Goal: Use online tool/utility: Utilize a website feature to perform a specific function

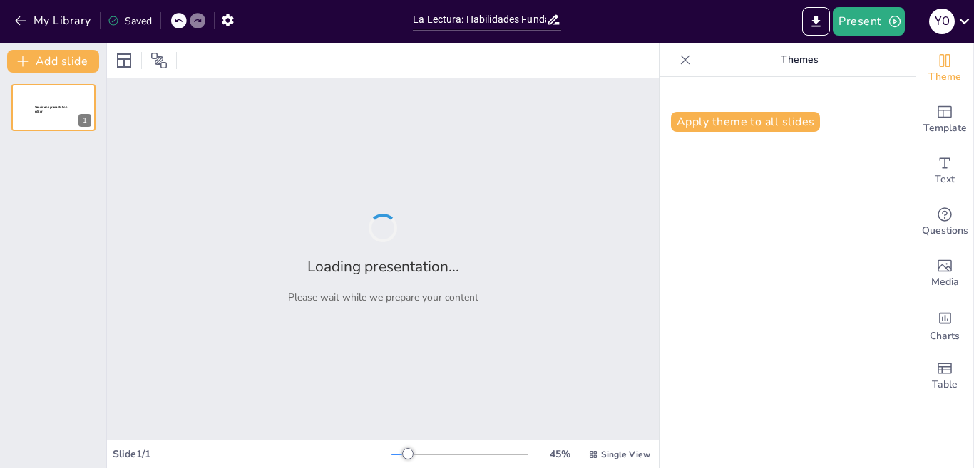
type input "La Lectura: Habilidades Fundamentales para el Aprendizaje"
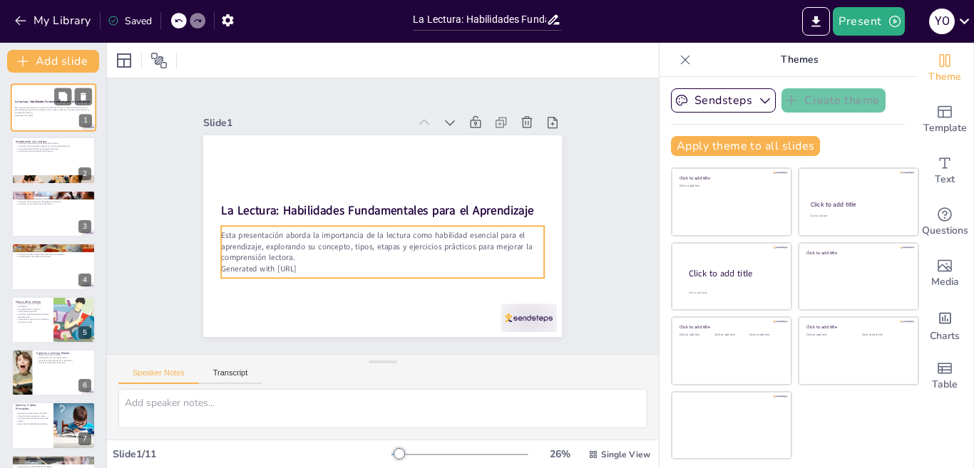
click at [71, 110] on p "Esta presentación aborda la importancia de la lectura como habilidad esencial p…" at bounding box center [53, 110] width 77 height 8
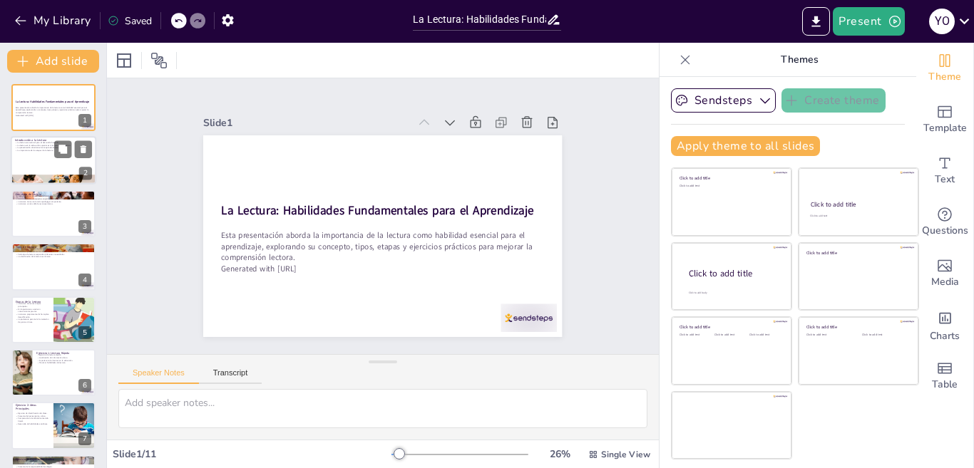
checkbox input "true"
click at [54, 168] on div at bounding box center [54, 161] width 86 height 48
type textarea "La lectura no solo permite adquirir información, sino que también es crucial pa…"
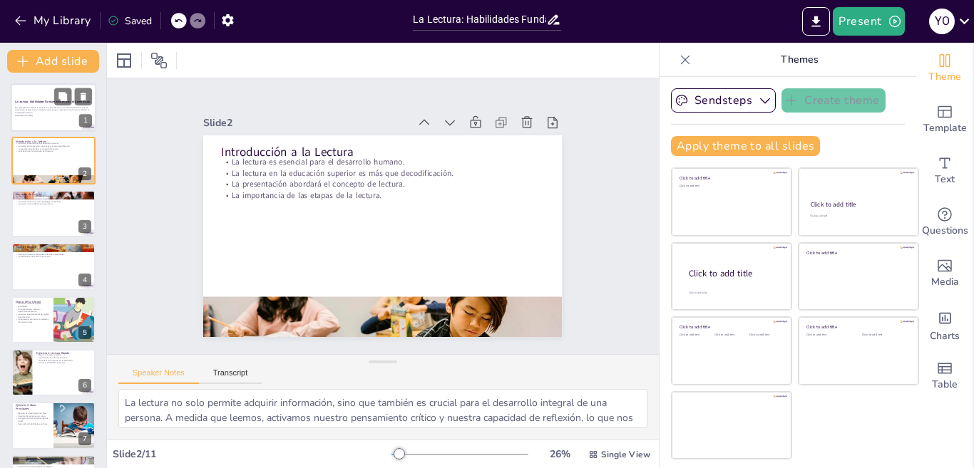
checkbox input "true"
click at [46, 123] on div at bounding box center [54, 107] width 86 height 48
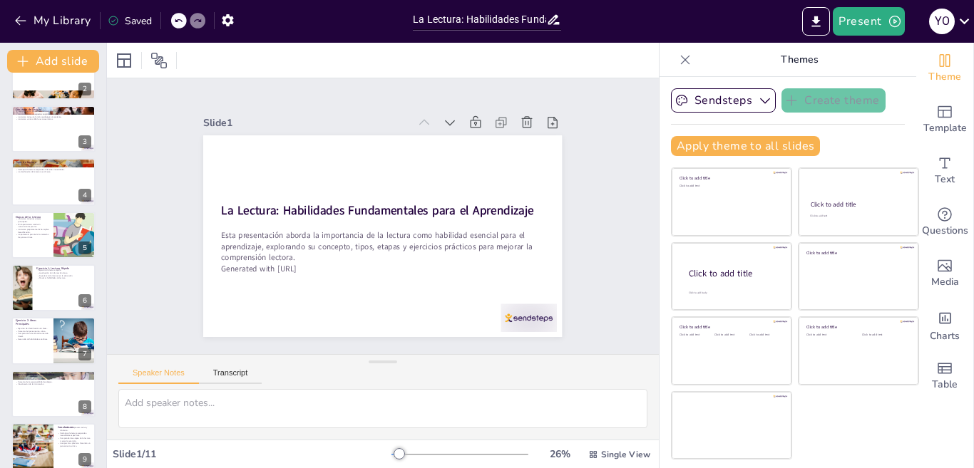
scroll to position [171, 0]
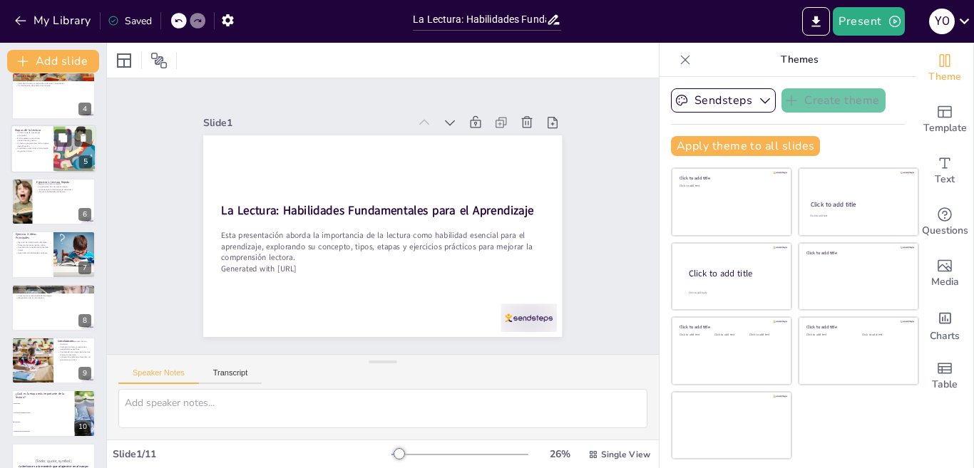
checkbox input "true"
click at [46, 145] on p "La lectura propiamente dicha implica decodificación." at bounding box center [32, 144] width 34 height 5
type textarea "Conocer las etapas de la lectura permite a los lectores estructurar su proceso …"
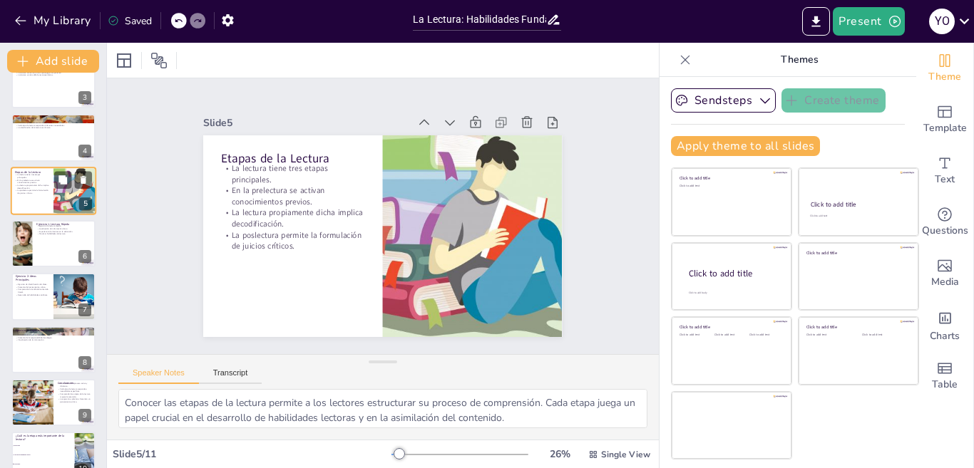
scroll to position [135, 0]
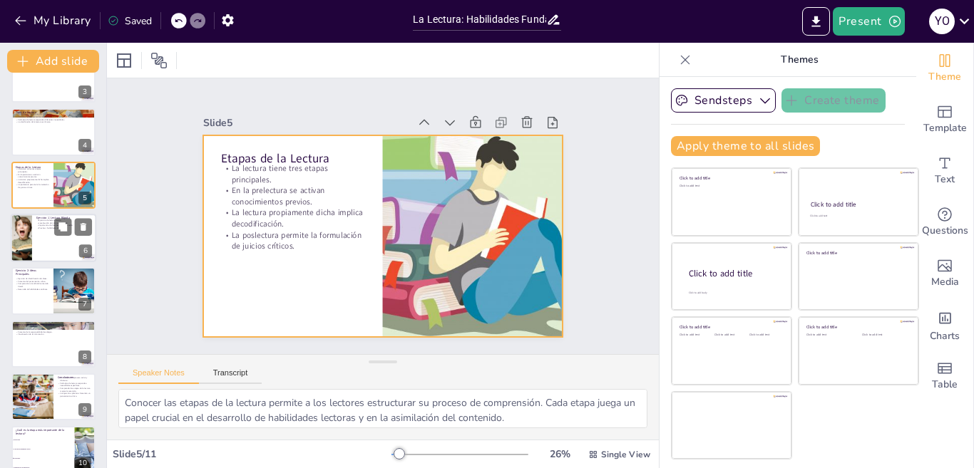
checkbox input "true"
click at [53, 236] on div at bounding box center [54, 238] width 86 height 48
type textarea "La lectura rápida es una habilidad valiosa que permite a los estudiantes captar…"
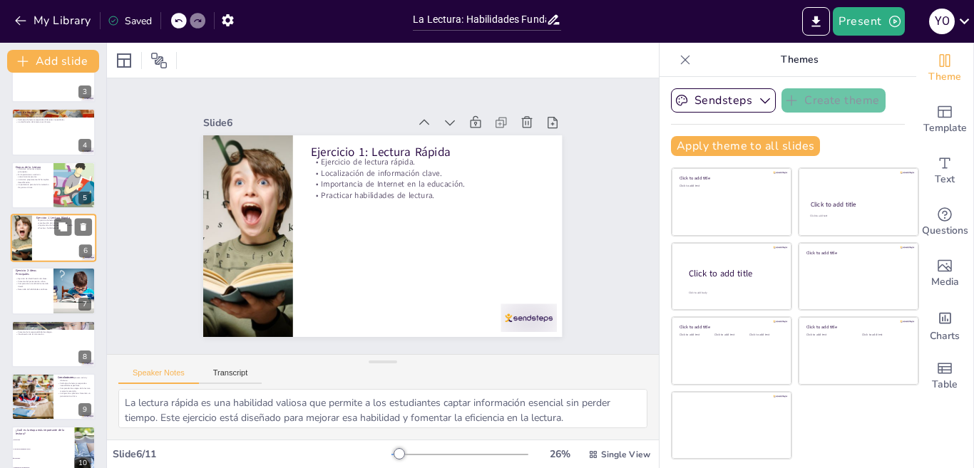
scroll to position [102, 0]
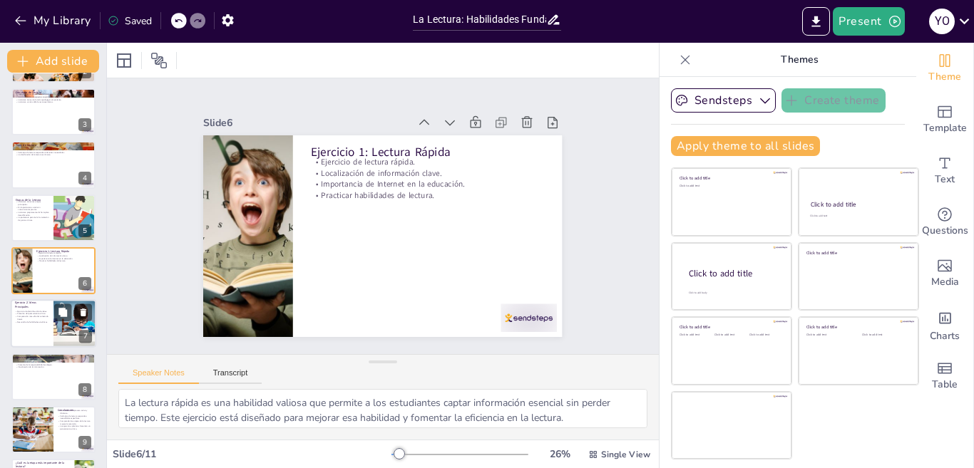
checkbox input "true"
click at [44, 329] on div at bounding box center [54, 324] width 86 height 48
type textarea "La identificación de ideas principales y secundarias es crucial para la compren…"
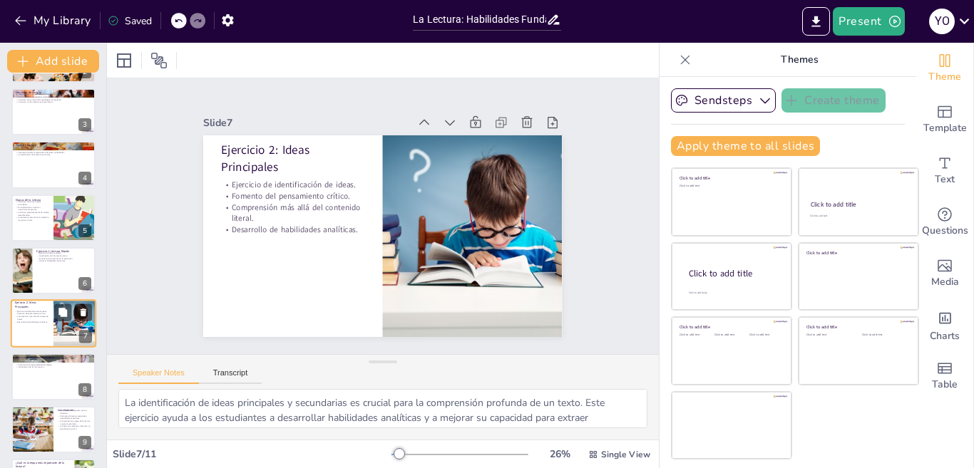
scroll to position [155, 0]
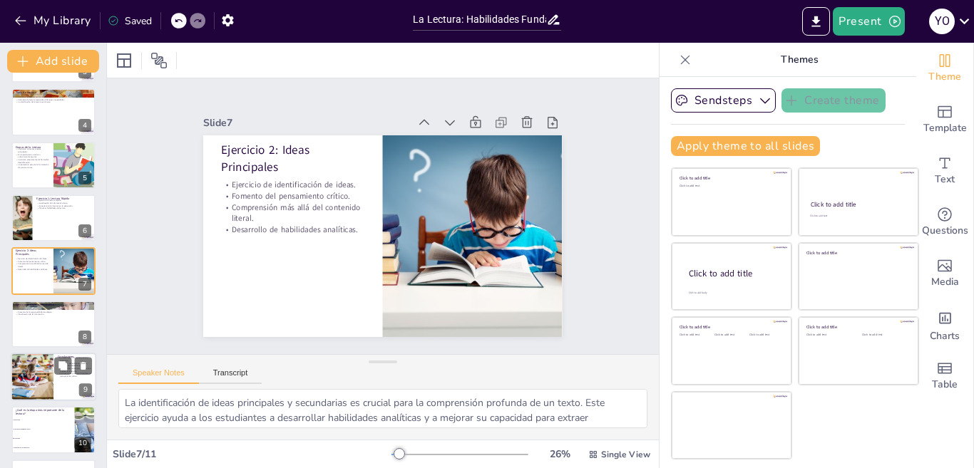
checkbox input "true"
click at [44, 374] on div at bounding box center [32, 377] width 73 height 48
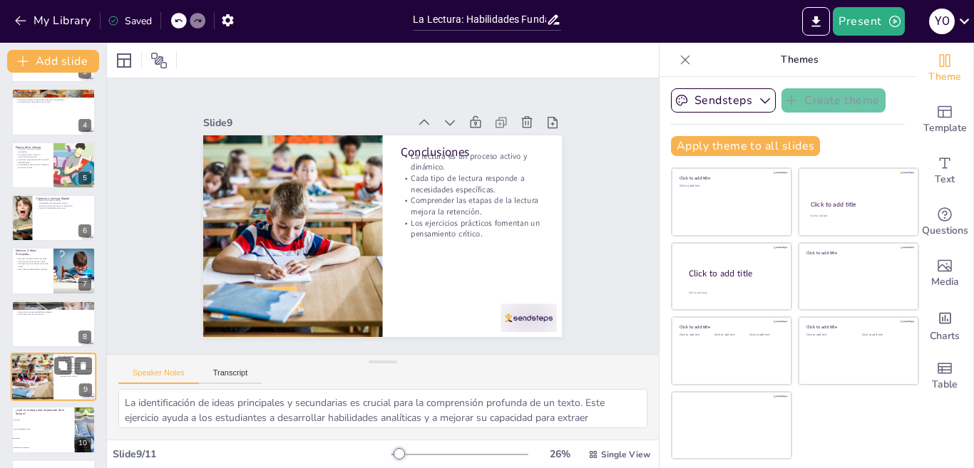
type textarea "La lectura no es un acto pasivo; implica un compromiso activo del lector. Este …"
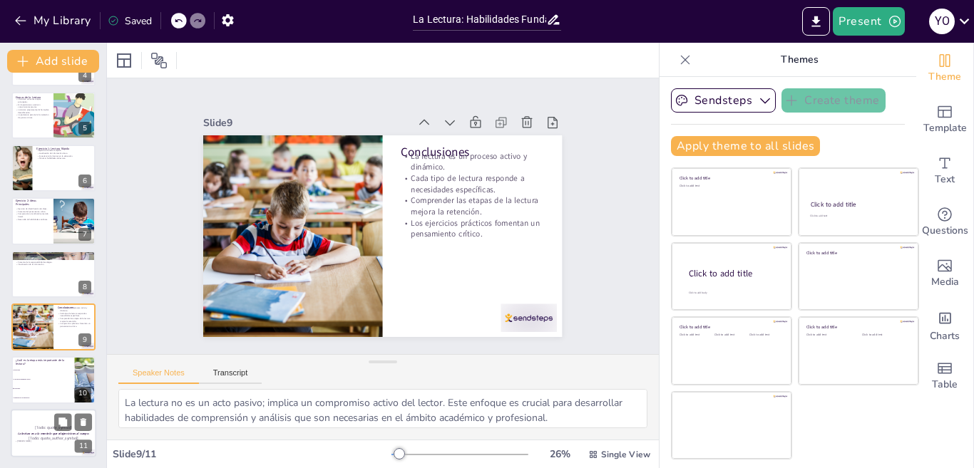
checkbox input "true"
click at [43, 437] on p "[Todo: quote_author_symbol]" at bounding box center [53, 439] width 77 height 6
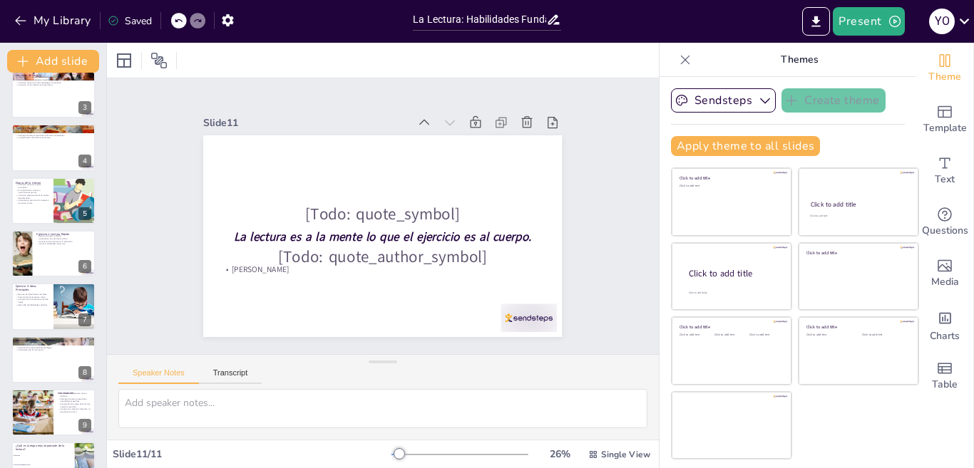
scroll to position [0, 0]
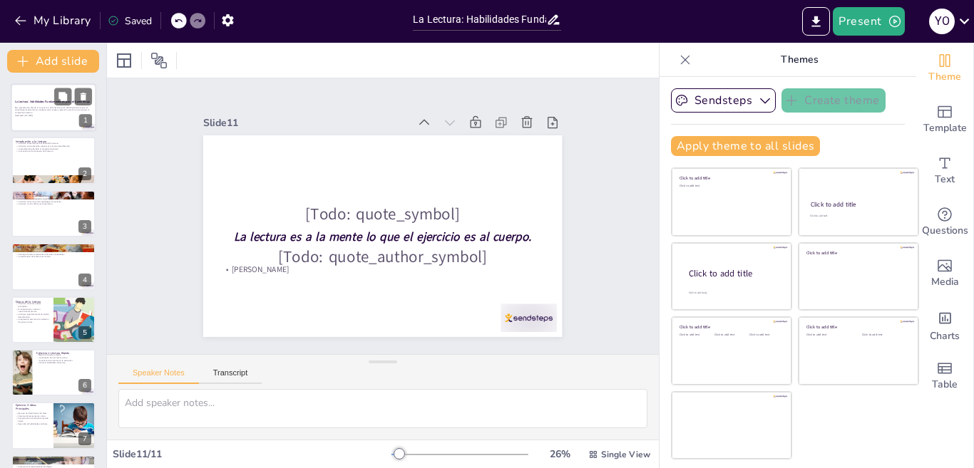
click at [66, 120] on div at bounding box center [54, 107] width 86 height 48
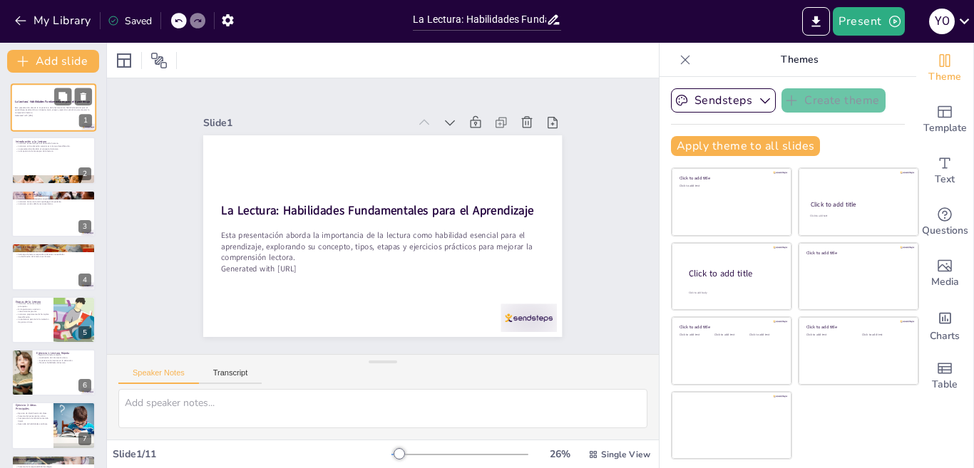
click at [56, 125] on div at bounding box center [54, 107] width 86 height 48
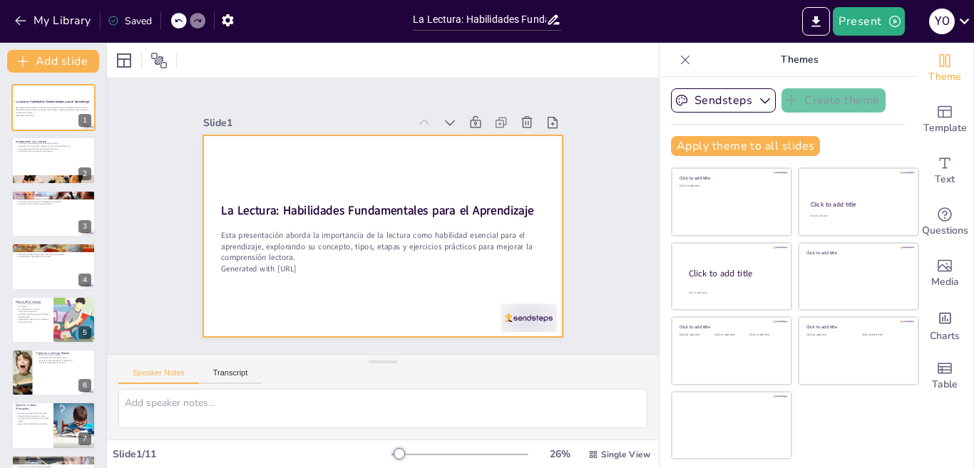
click at [304, 185] on div at bounding box center [378, 236] width 393 height 272
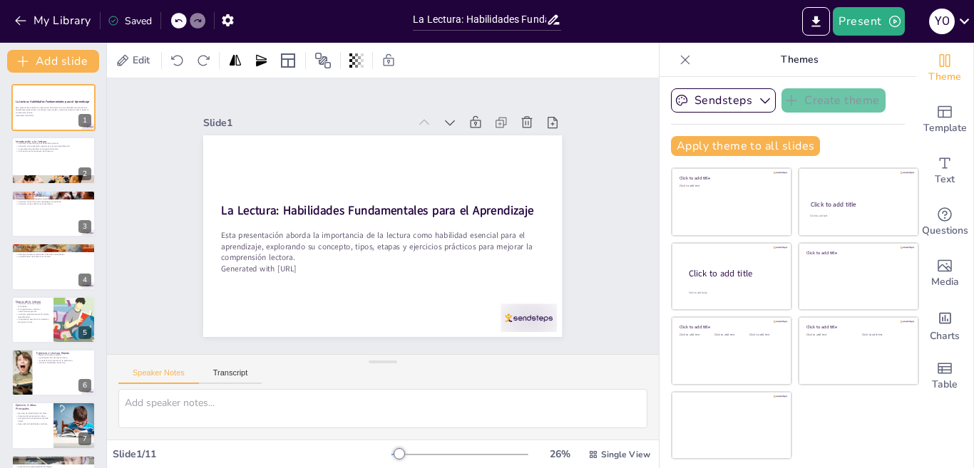
click at [398, 456] on div at bounding box center [459, 454] width 137 height 11
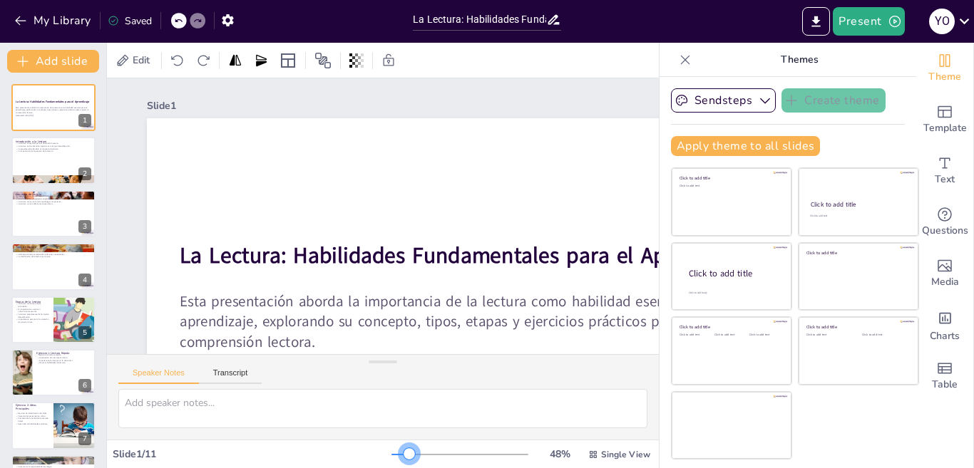
click at [403, 456] on div at bounding box center [408, 453] width 11 height 11
click at [411, 456] on div at bounding box center [459, 454] width 137 height 11
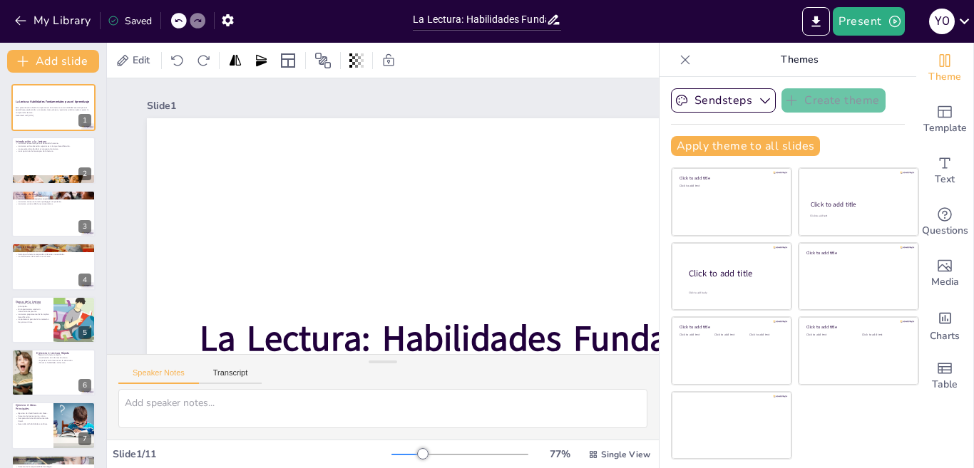
click at [421, 454] on div at bounding box center [459, 454] width 137 height 11
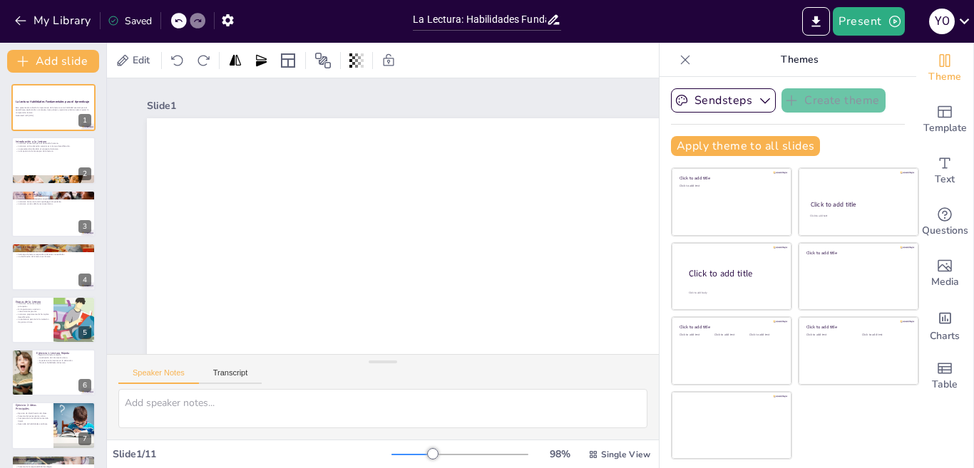
click at [435, 454] on div at bounding box center [459, 454] width 137 height 11
click at [448, 454] on div at bounding box center [459, 454] width 137 height 11
click at [463, 454] on div at bounding box center [459, 454] width 137 height 11
click at [478, 454] on div at bounding box center [459, 454] width 137 height 11
checkbox input "true"
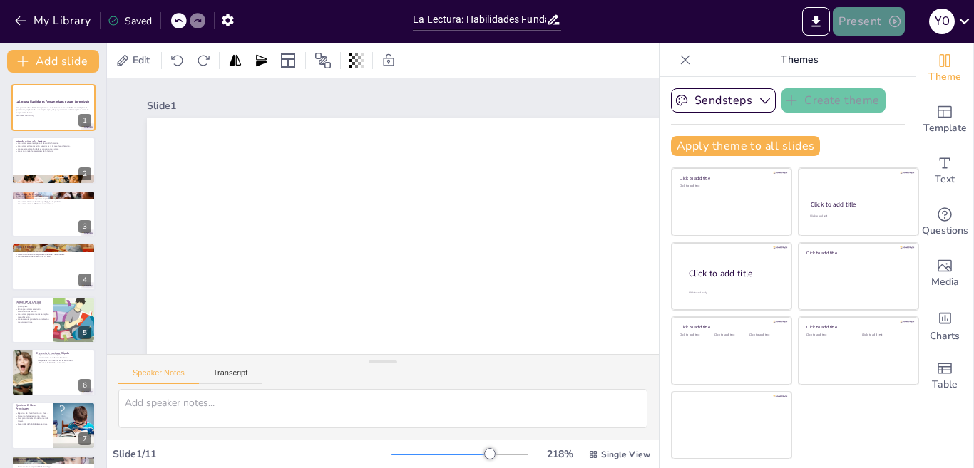
click at [873, 17] on button "Present" at bounding box center [868, 21] width 71 height 29
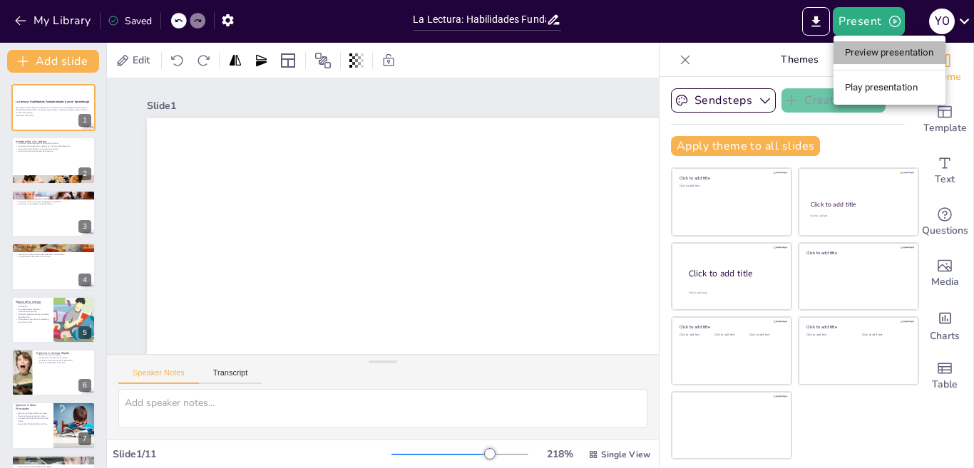
click at [874, 50] on li "Preview presentation" at bounding box center [889, 52] width 112 height 23
